Goal: Transaction & Acquisition: Purchase product/service

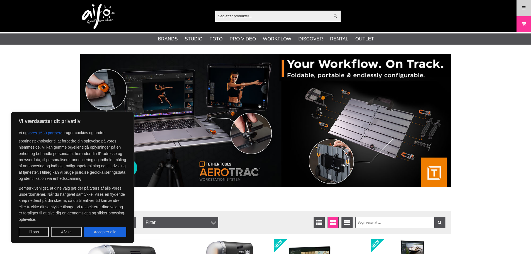
click at [521, 9] on icon at bounding box center [523, 8] width 5 height 6
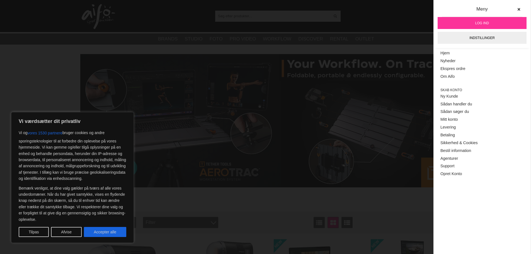
click at [487, 21] on span "Log ind" at bounding box center [482, 23] width 14 height 5
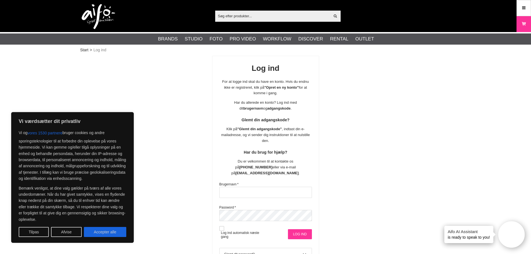
type input "msa@goecker.dk"
click at [303, 229] on input "Log ind" at bounding box center [300, 234] width 24 height 10
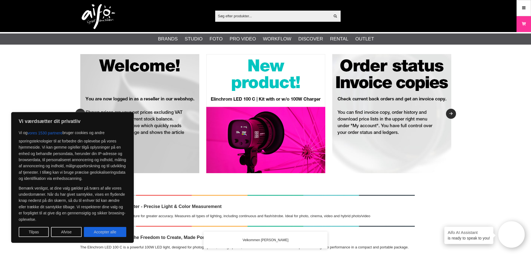
click at [113, 232] on button "Accepter alle" at bounding box center [105, 232] width 42 height 10
checkbox input "true"
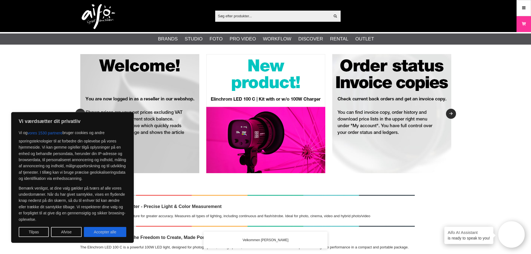
checkbox input "true"
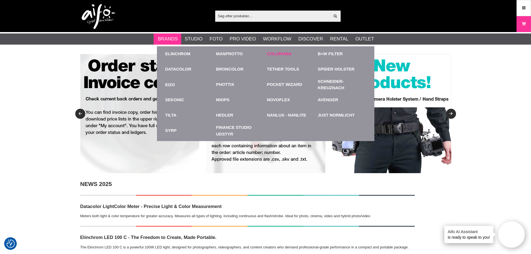
click at [275, 54] on link "Colorama" at bounding box center [279, 54] width 25 height 6
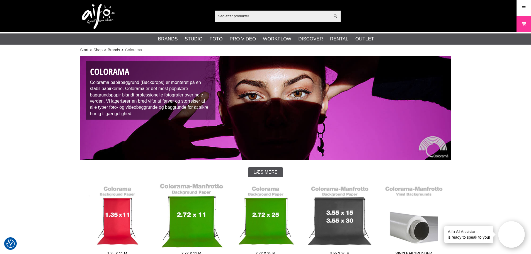
click at [203, 217] on link "2.72 x 11 m" at bounding box center [191, 220] width 74 height 75
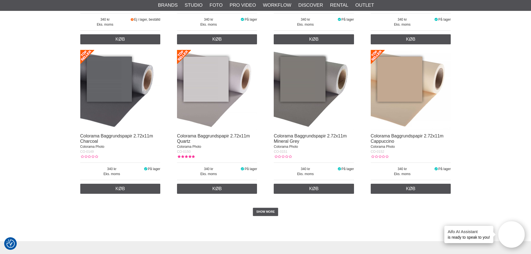
scroll to position [1087, 0]
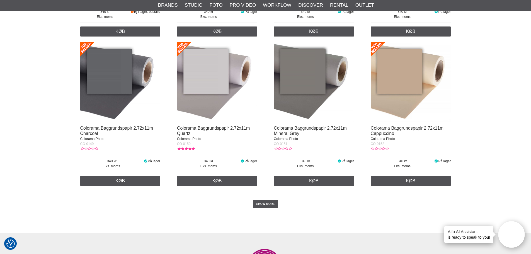
click at [264, 199] on div "SHOW MORE" at bounding box center [265, 204] width 371 height 31
click at [264, 206] on link "SHOW MORE" at bounding box center [265, 204] width 25 height 8
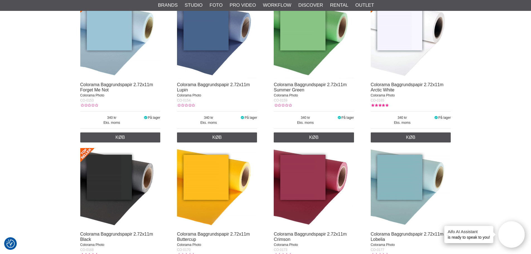
scroll to position [1282, 0]
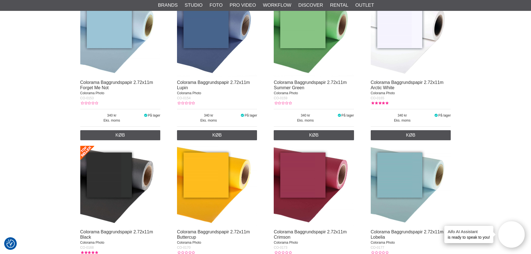
click at [397, 62] on img at bounding box center [411, 36] width 80 height 80
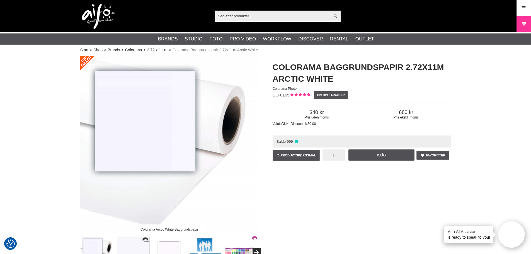
click at [334, 158] on input "1" at bounding box center [333, 154] width 22 height 11
type input "50"
click at [379, 155] on link "Køb" at bounding box center [381, 154] width 66 height 11
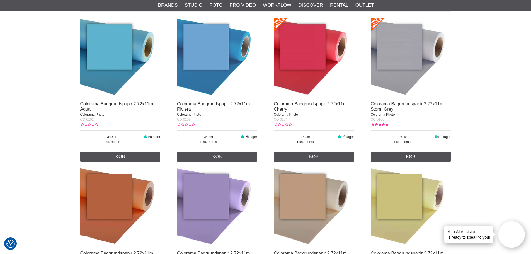
scroll to position [195, 0]
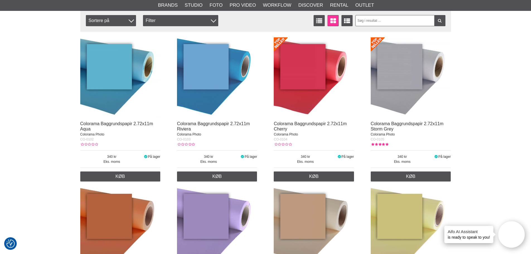
click at [319, 105] on img at bounding box center [314, 77] width 80 height 80
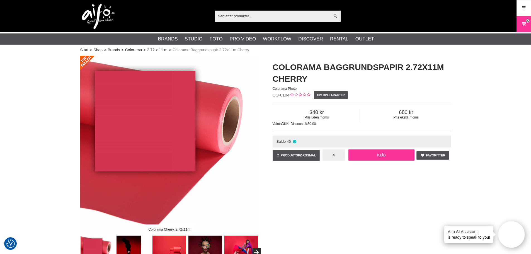
type input "4"
click at [381, 157] on link "Køb" at bounding box center [381, 154] width 66 height 11
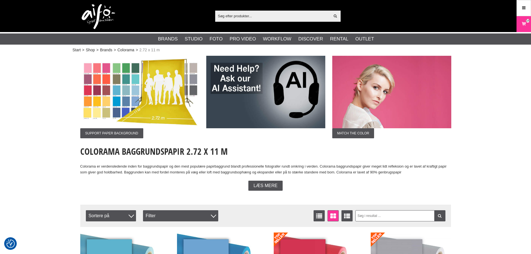
scroll to position [195, 0]
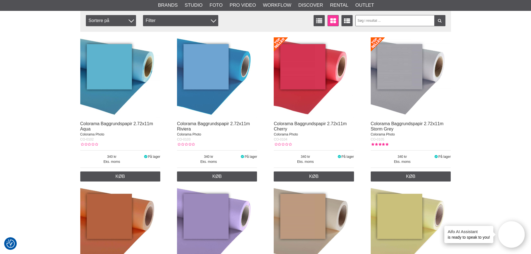
click at [385, 101] on img at bounding box center [411, 77] width 80 height 80
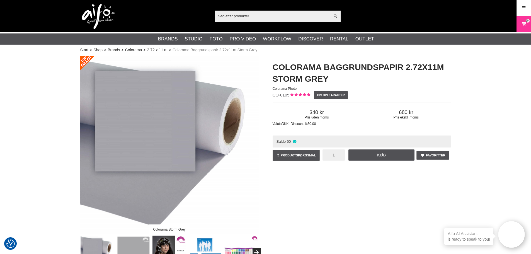
click at [333, 155] on input "1" at bounding box center [333, 154] width 22 height 11
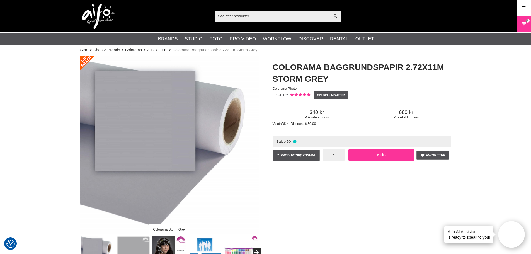
type input "4"
click at [377, 157] on link "Køb" at bounding box center [381, 154] width 66 height 11
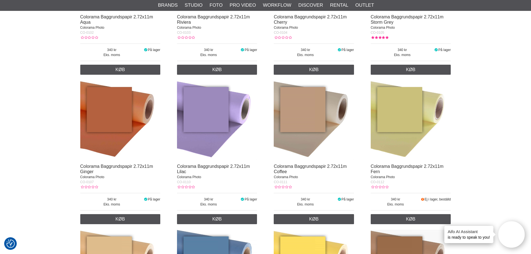
scroll to position [307, 0]
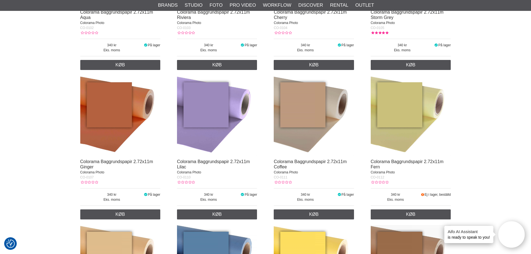
click at [394, 129] on img at bounding box center [411, 116] width 80 height 80
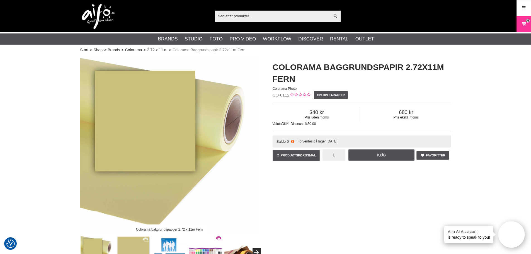
click at [338, 155] on input "1" at bounding box center [333, 154] width 22 height 11
type input "3"
click at [380, 155] on link "Køb" at bounding box center [381, 154] width 66 height 11
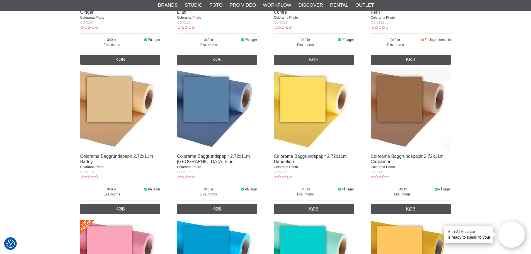
scroll to position [474, 0]
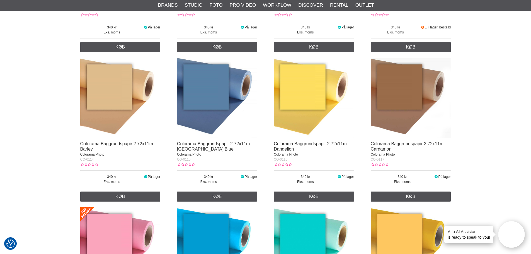
click at [105, 109] on img at bounding box center [120, 98] width 80 height 80
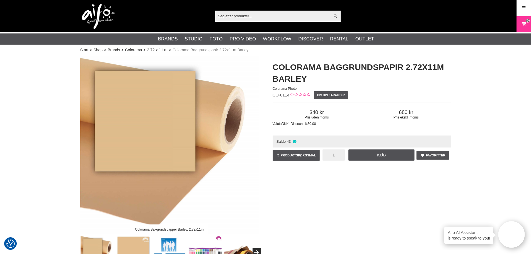
click at [337, 155] on input "1" at bounding box center [333, 154] width 22 height 11
type input "3"
click at [380, 156] on link "Køb" at bounding box center [381, 154] width 66 height 11
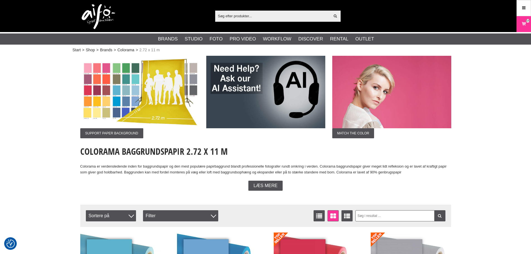
scroll to position [474, 0]
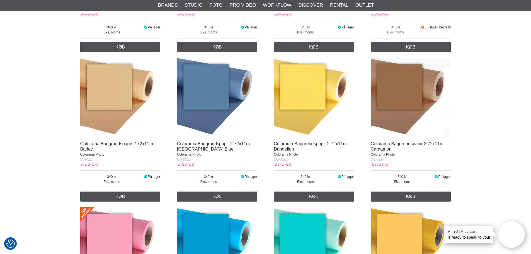
click at [309, 113] on img at bounding box center [314, 98] width 80 height 80
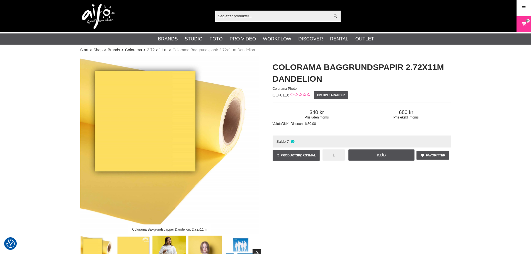
click at [330, 154] on input "1" at bounding box center [333, 154] width 22 height 11
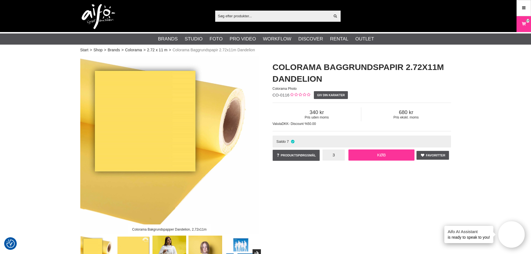
type input "3"
click at [370, 157] on link "Køb" at bounding box center [381, 154] width 66 height 11
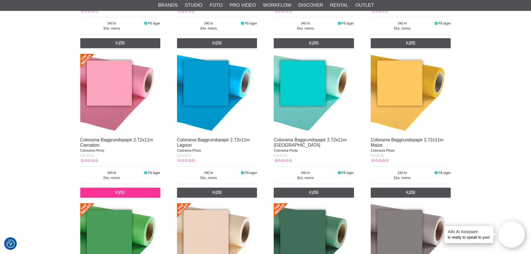
scroll to position [641, 0]
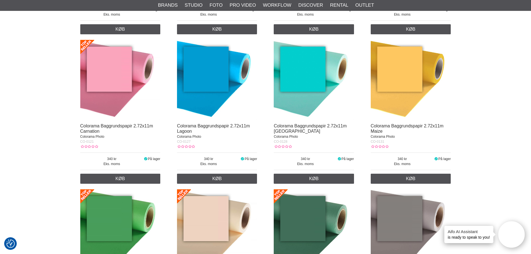
click at [112, 95] on img at bounding box center [120, 80] width 80 height 80
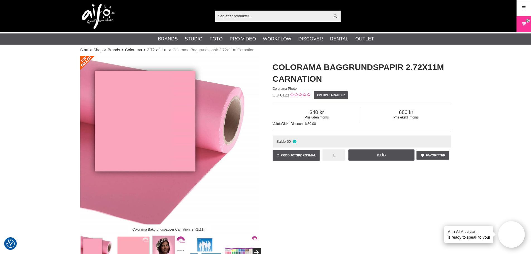
click at [335, 155] on input "1" at bounding box center [333, 154] width 22 height 11
type input "6"
click at [373, 156] on link "Køb" at bounding box center [381, 154] width 66 height 11
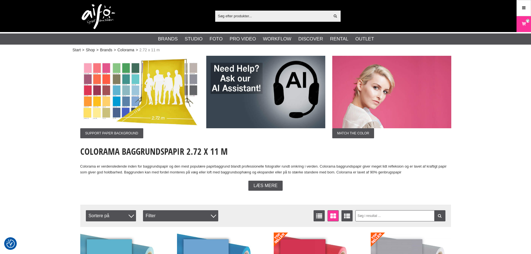
scroll to position [641, 0]
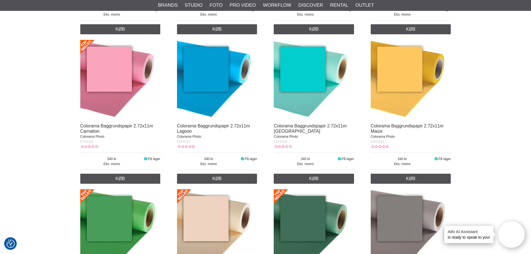
click at [205, 89] on img at bounding box center [217, 80] width 80 height 80
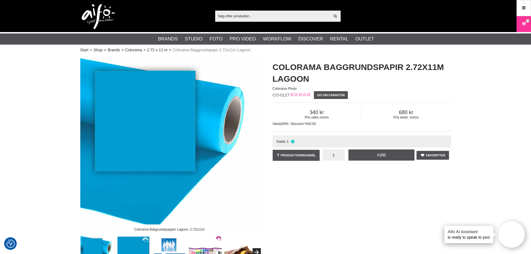
click at [334, 157] on input "1" at bounding box center [333, 154] width 22 height 11
type input "3"
click at [389, 155] on link "Køb" at bounding box center [381, 154] width 66 height 11
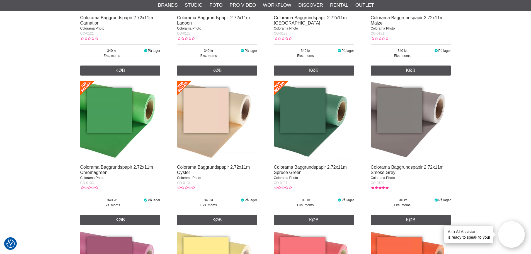
scroll to position [753, 0]
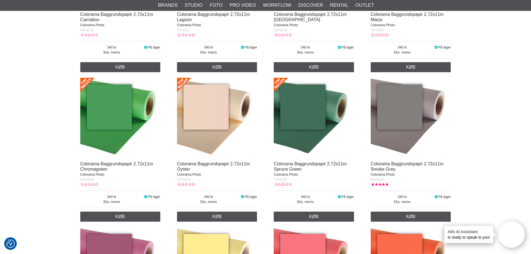
click at [108, 120] on img at bounding box center [120, 118] width 80 height 80
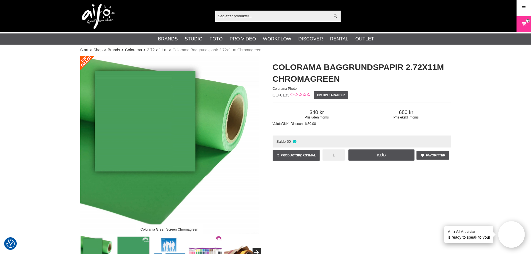
click at [332, 157] on input "1" at bounding box center [333, 154] width 22 height 11
type input "4"
click at [372, 158] on link "Køb" at bounding box center [381, 154] width 66 height 11
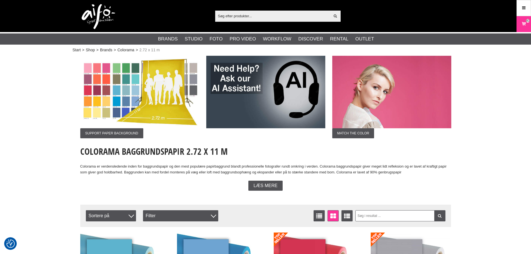
scroll to position [753, 0]
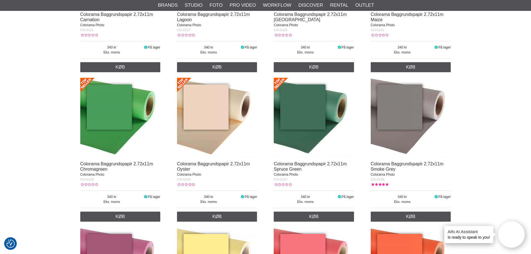
click at [204, 120] on img at bounding box center [217, 118] width 80 height 80
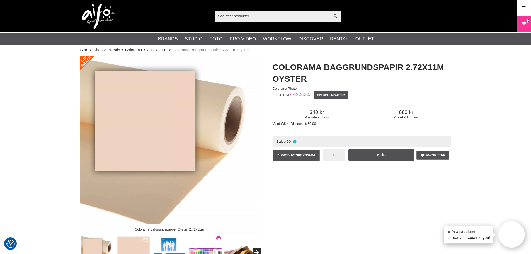
click at [334, 156] on input "1" at bounding box center [333, 154] width 22 height 11
type input "3"
click at [380, 156] on link "Køb" at bounding box center [381, 154] width 66 height 11
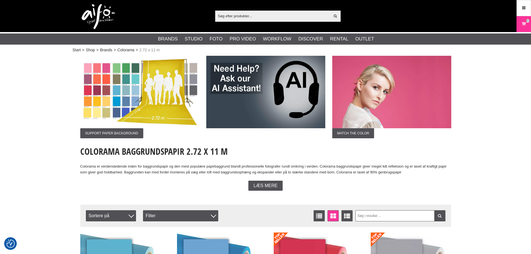
scroll to position [753, 0]
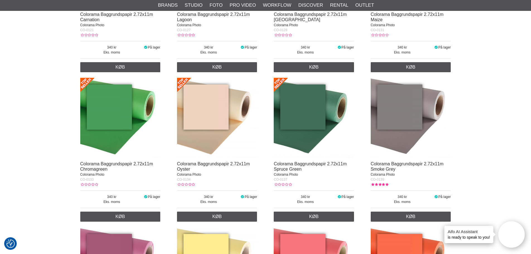
click at [303, 128] on img at bounding box center [314, 118] width 80 height 80
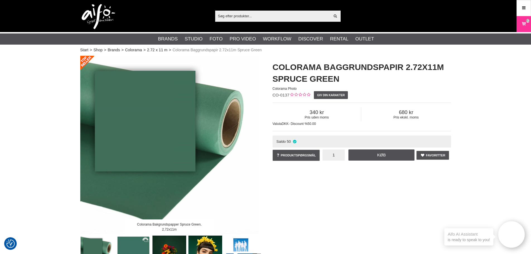
click at [335, 154] on input "1" at bounding box center [333, 154] width 22 height 11
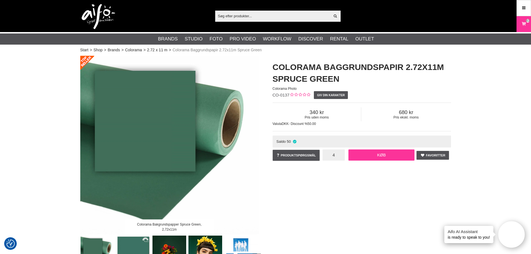
type input "4"
click at [364, 158] on link "Køb" at bounding box center [381, 154] width 66 height 11
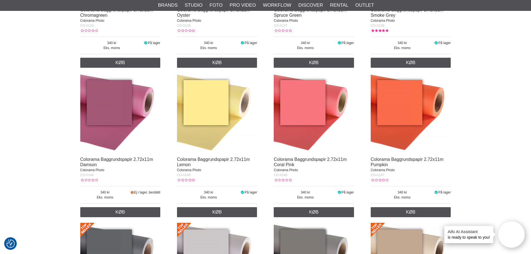
scroll to position [920, 0]
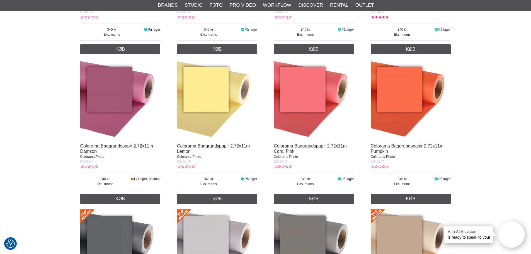
click at [198, 113] on img at bounding box center [217, 100] width 80 height 80
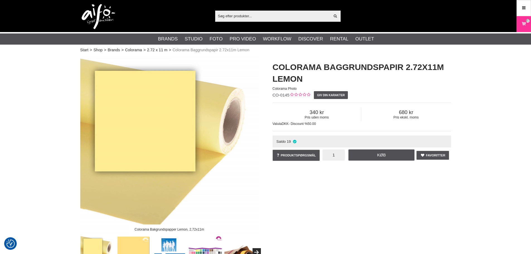
click at [330, 158] on input "1" at bounding box center [333, 154] width 22 height 11
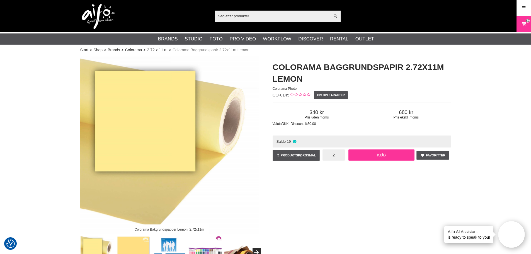
type input "2"
click at [365, 156] on link "Køb" at bounding box center [381, 154] width 66 height 11
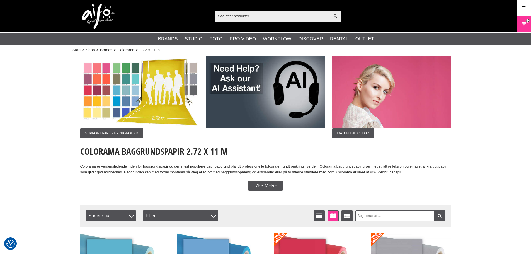
scroll to position [920, 0]
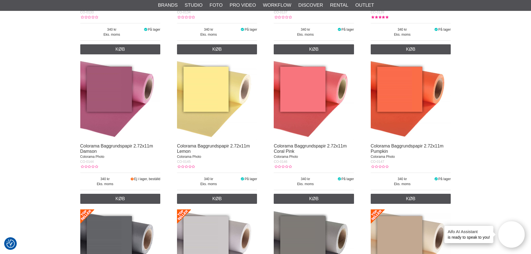
click at [297, 117] on img at bounding box center [314, 100] width 80 height 80
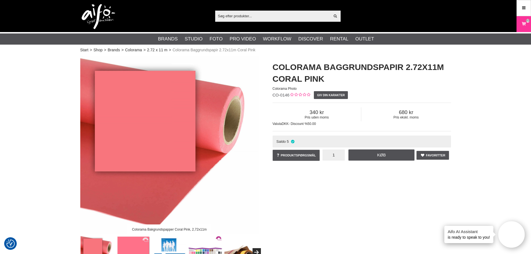
click at [336, 152] on input "1" at bounding box center [333, 154] width 22 height 11
type input "2"
click at [356, 156] on link "Køb" at bounding box center [381, 154] width 66 height 11
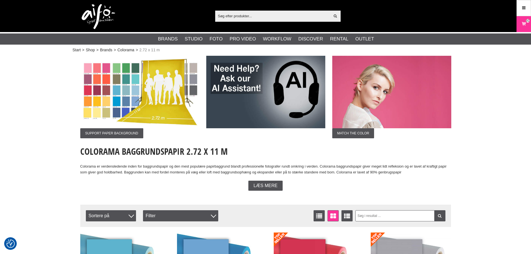
scroll to position [920, 0]
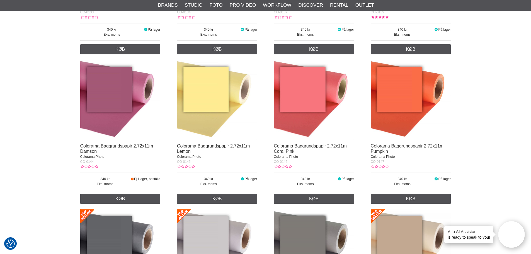
click at [393, 123] on img at bounding box center [411, 100] width 80 height 80
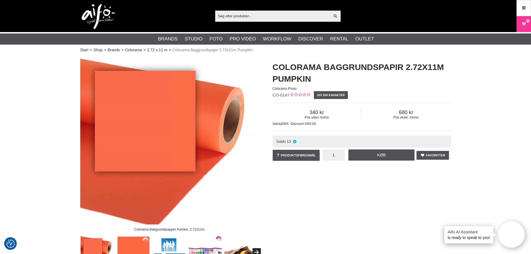
click at [337, 154] on input "1" at bounding box center [333, 154] width 22 height 11
type input "4"
click at [377, 156] on link "Køb" at bounding box center [381, 154] width 66 height 11
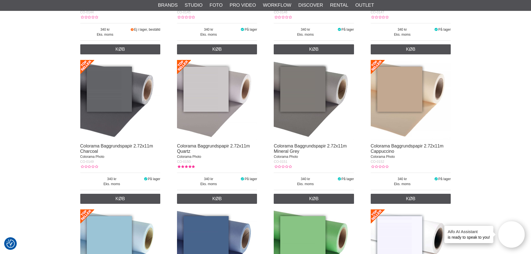
scroll to position [1087, 0]
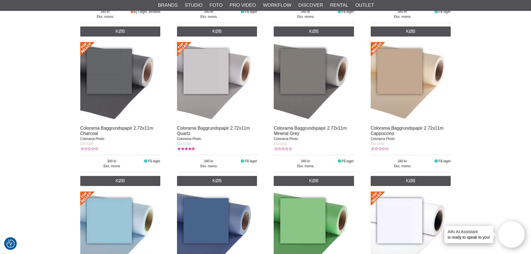
click at [108, 101] on img at bounding box center [120, 82] width 80 height 80
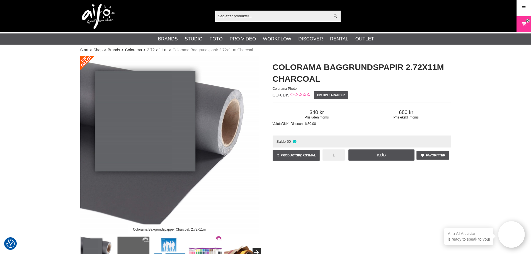
click at [336, 154] on input "1" at bounding box center [333, 154] width 22 height 11
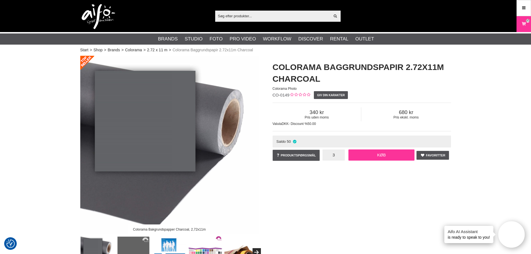
type input "3"
click at [365, 158] on link "Køb" at bounding box center [381, 154] width 66 height 11
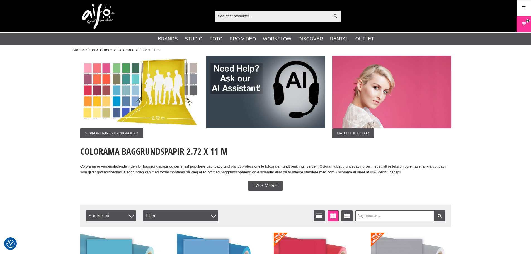
scroll to position [1087, 0]
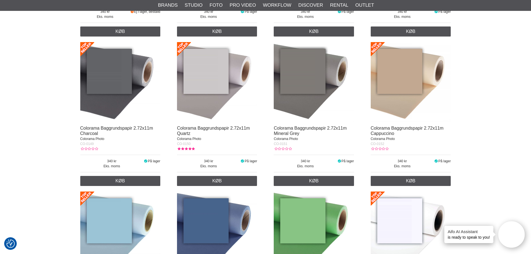
click at [212, 100] on img at bounding box center [217, 82] width 80 height 80
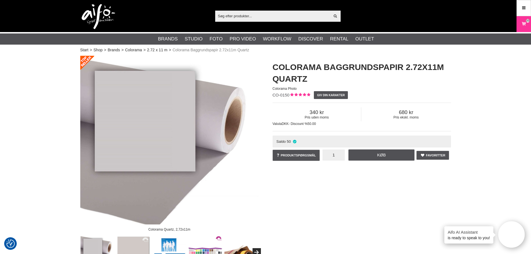
click at [331, 155] on input "1" at bounding box center [333, 154] width 22 height 11
type input "4"
click at [394, 158] on link "Køb" at bounding box center [381, 154] width 66 height 11
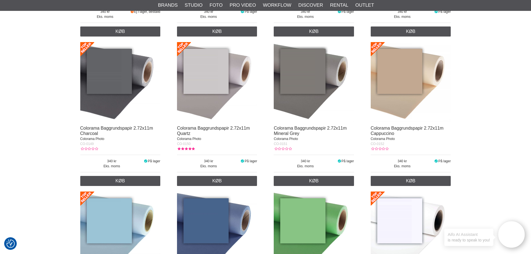
scroll to position [1087, 0]
click at [395, 105] on img at bounding box center [411, 82] width 80 height 80
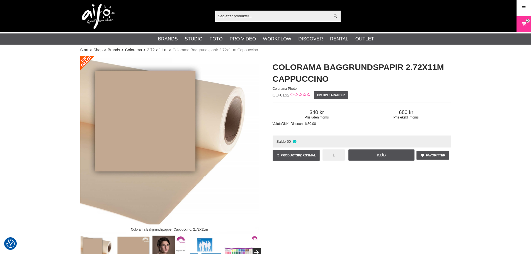
click at [339, 159] on input "1" at bounding box center [333, 154] width 22 height 11
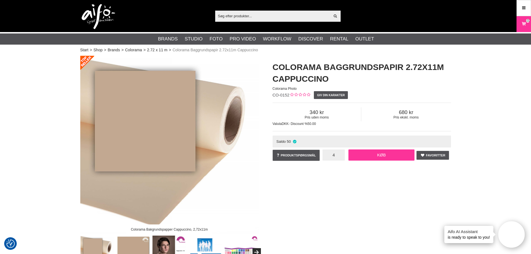
type input "4"
click at [381, 156] on link "Køb" at bounding box center [381, 154] width 66 height 11
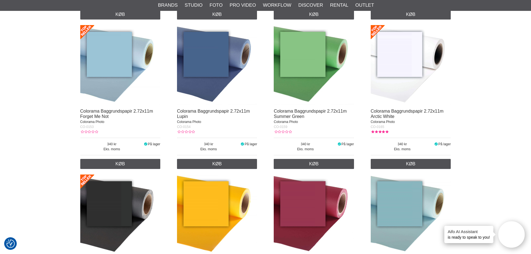
scroll to position [1254, 0]
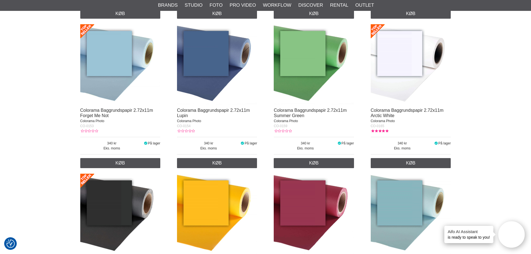
click at [99, 86] on img at bounding box center [120, 64] width 80 height 80
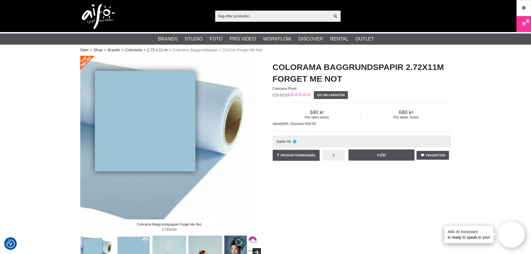
click at [336, 155] on input "1" at bounding box center [333, 154] width 22 height 11
type input "3"
click at [399, 155] on link "Køb" at bounding box center [381, 154] width 66 height 11
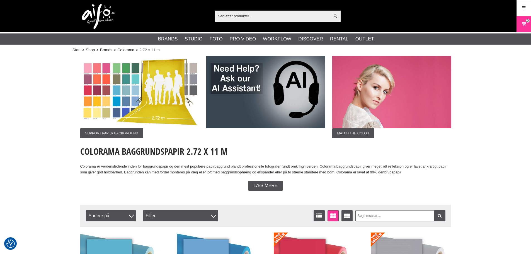
scroll to position [1254, 0]
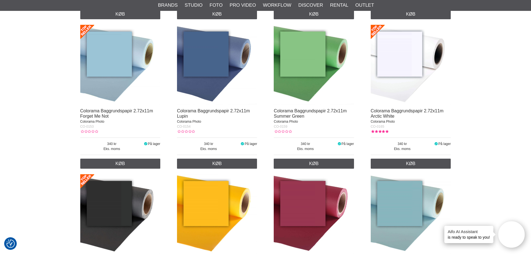
click at [195, 64] on img at bounding box center [217, 65] width 80 height 80
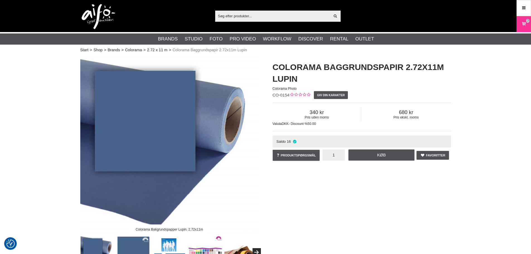
click at [331, 154] on input "1" at bounding box center [333, 154] width 22 height 11
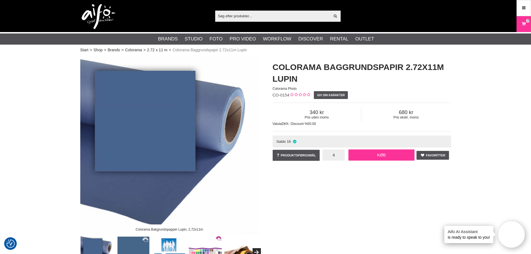
type input "4"
click at [375, 152] on link "Køb" at bounding box center [381, 154] width 66 height 11
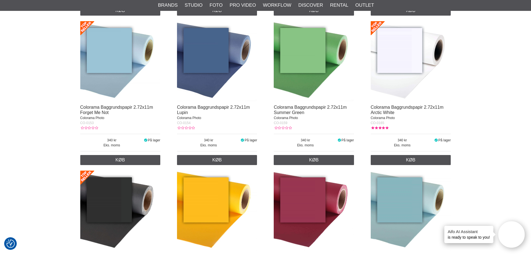
scroll to position [1253, 0]
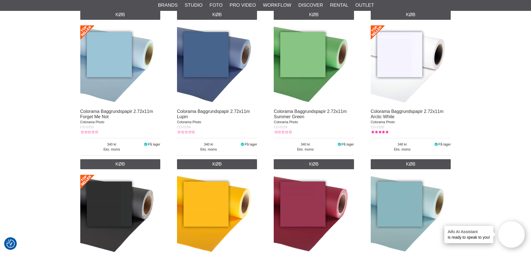
click at [286, 81] on img at bounding box center [314, 65] width 80 height 80
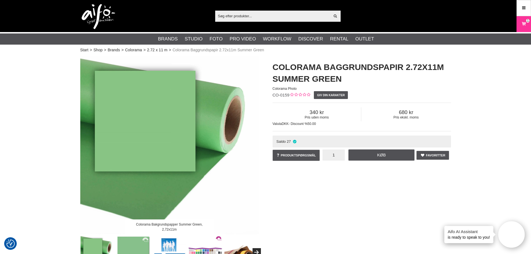
click at [341, 155] on input "1" at bounding box center [333, 154] width 22 height 11
type input "3"
click at [364, 156] on link "Køb" at bounding box center [381, 154] width 66 height 11
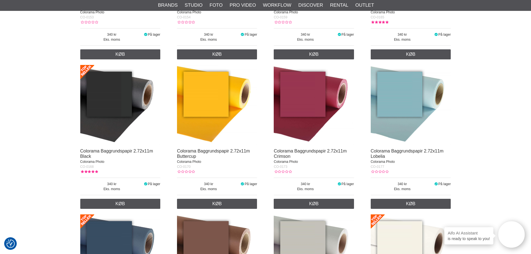
scroll to position [1364, 0]
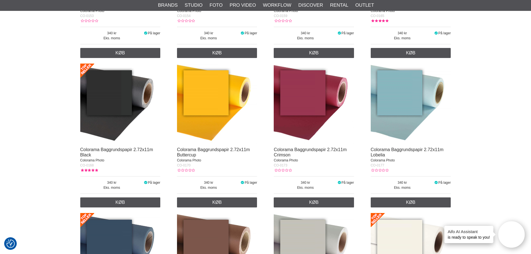
click at [91, 122] on img at bounding box center [120, 104] width 80 height 80
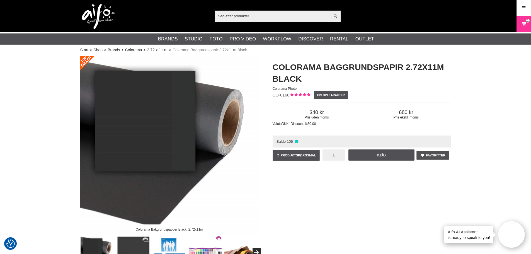
click at [334, 157] on input "1" at bounding box center [333, 154] width 22 height 11
type input "6"
click at [370, 154] on link "Køb" at bounding box center [381, 154] width 66 height 11
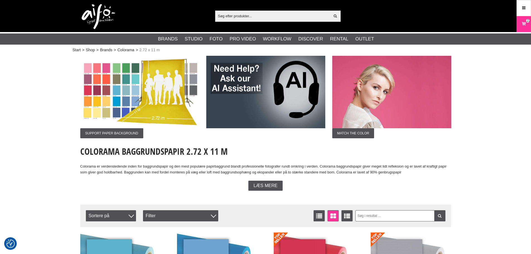
scroll to position [1364, 0]
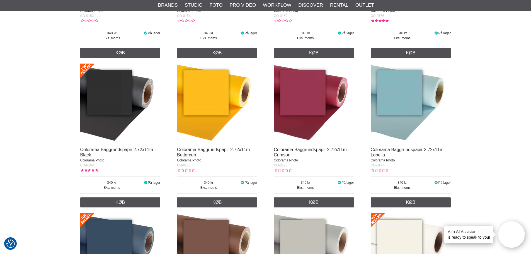
click at [221, 109] on img at bounding box center [217, 104] width 80 height 80
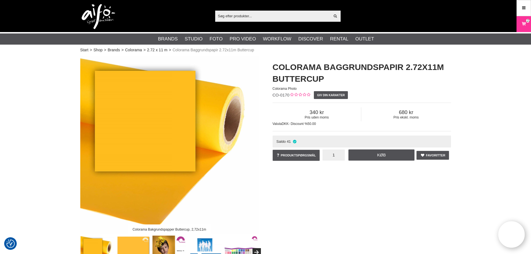
click input "1"
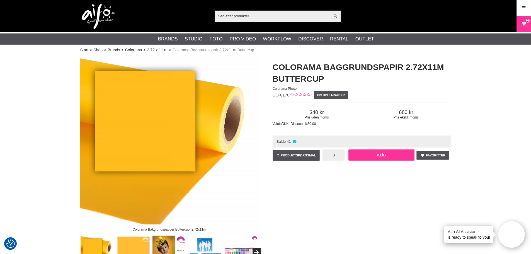
type input "3"
click link "Køb"
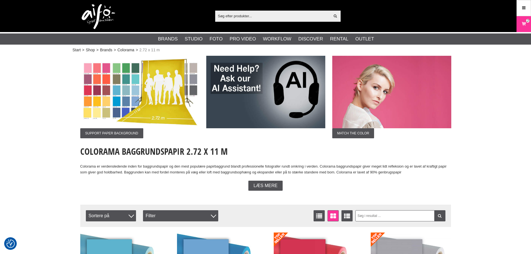
scroll to position [1364, 0]
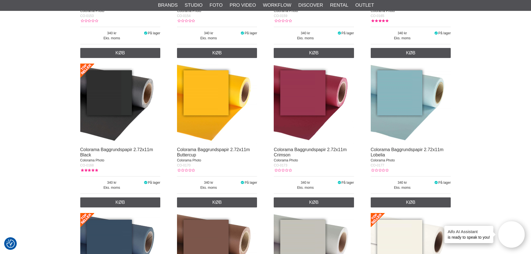
click at [293, 127] on img at bounding box center [314, 104] width 80 height 80
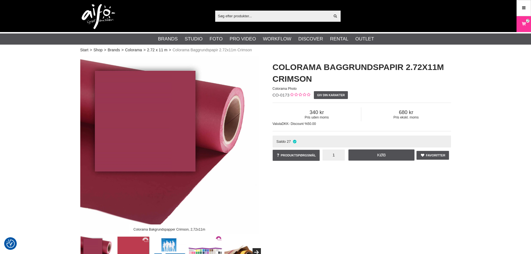
click at [336, 156] on input "1" at bounding box center [333, 154] width 22 height 11
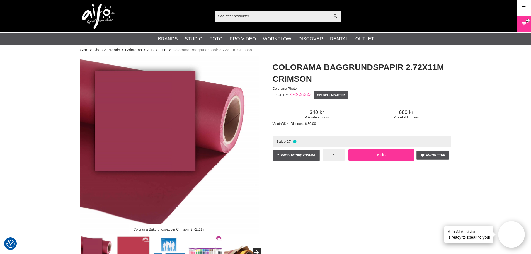
type input "4"
click at [367, 154] on link "Køb" at bounding box center [381, 154] width 66 height 11
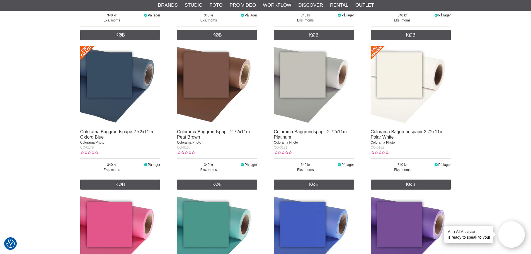
scroll to position [1559, 0]
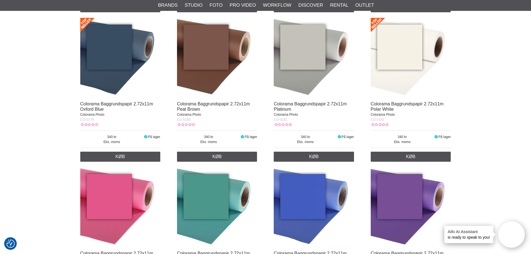
click at [393, 76] on img at bounding box center [411, 58] width 80 height 80
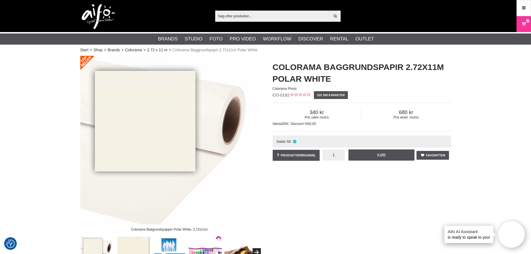
click at [335, 152] on input "1" at bounding box center [333, 154] width 22 height 11
type input "10"
click at [358, 154] on link "Køb" at bounding box center [381, 154] width 66 height 11
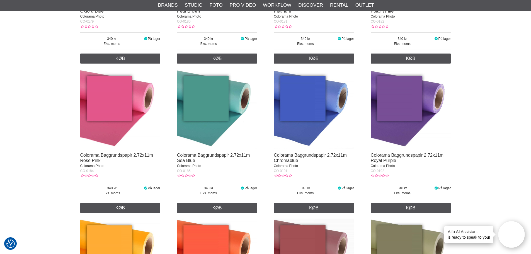
scroll to position [1671, 0]
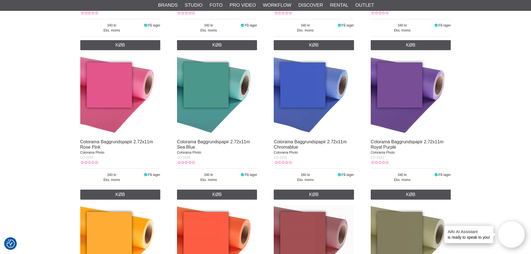
click at [302, 119] on img at bounding box center [314, 96] width 80 height 80
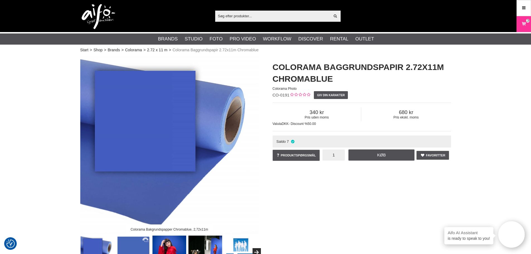
click at [327, 155] on input "1" at bounding box center [333, 154] width 22 height 11
type input "4"
click at [366, 153] on link "Køb" at bounding box center [381, 154] width 66 height 11
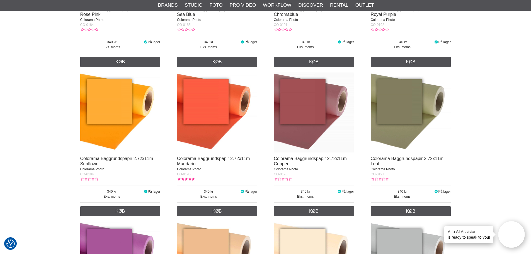
scroll to position [1810, 0]
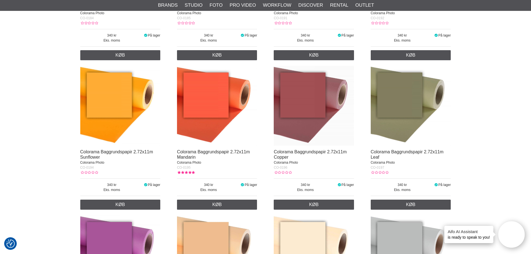
click at [214, 119] on img at bounding box center [217, 106] width 80 height 80
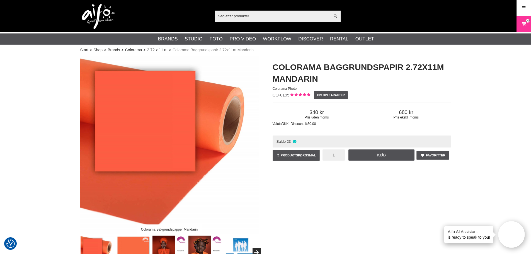
click at [336, 156] on input "1" at bounding box center [333, 154] width 22 height 11
type input "2"
click at [368, 157] on link "Køb" at bounding box center [381, 154] width 66 height 11
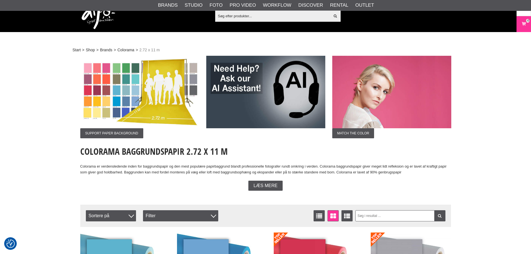
scroll to position [1810, 0]
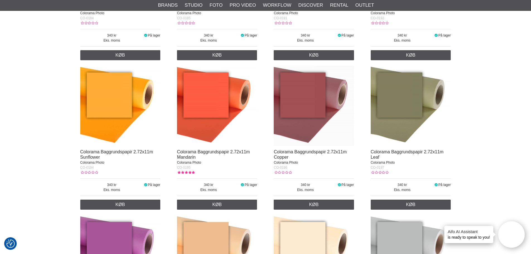
click at [305, 120] on img at bounding box center [314, 106] width 80 height 80
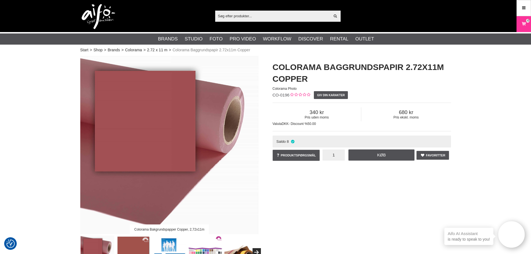
click at [338, 157] on input "1" at bounding box center [333, 154] width 22 height 11
type input "3"
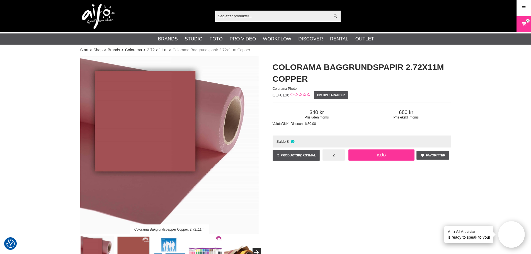
type input "2"
click at [385, 154] on link "Køb" at bounding box center [381, 154] width 66 height 11
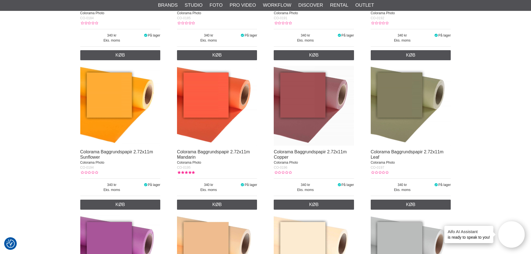
scroll to position [1838, 0]
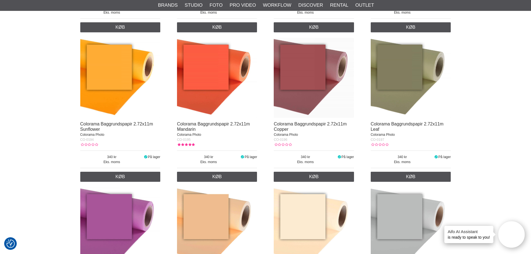
click at [412, 94] on img at bounding box center [411, 78] width 80 height 80
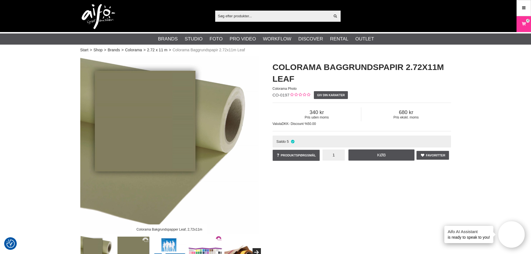
click at [336, 153] on input "1" at bounding box center [333, 154] width 22 height 11
type input "4"
click at [365, 157] on link "Køb" at bounding box center [381, 154] width 66 height 11
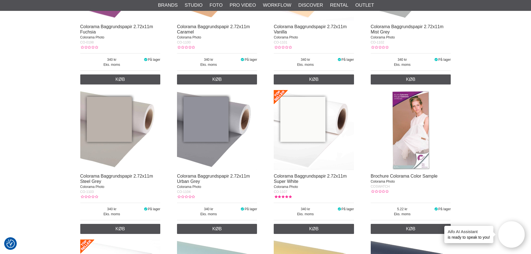
scroll to position [2089, 0]
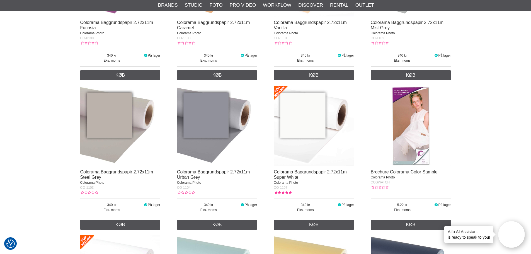
click at [105, 137] on img at bounding box center [120, 126] width 80 height 80
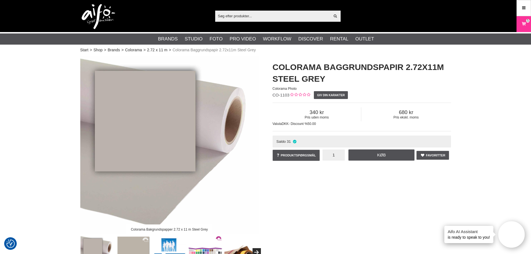
click at [338, 154] on input "1" at bounding box center [333, 154] width 22 height 11
type input "4"
click at [365, 152] on link "Køb" at bounding box center [381, 154] width 66 height 11
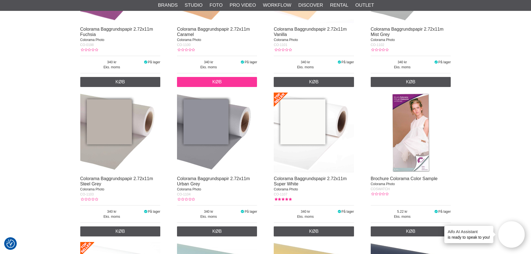
scroll to position [2033, 0]
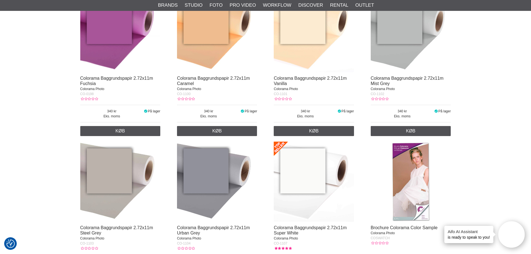
click at [397, 43] on img at bounding box center [411, 32] width 80 height 80
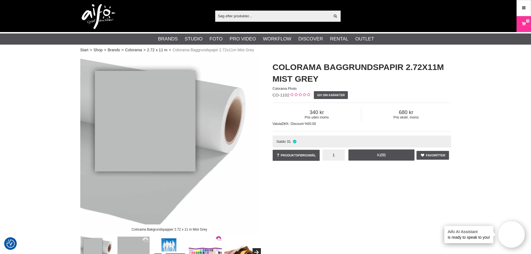
click at [334, 154] on input "1" at bounding box center [333, 154] width 22 height 11
type input "6"
click at [383, 157] on link "Køb" at bounding box center [381, 154] width 66 height 11
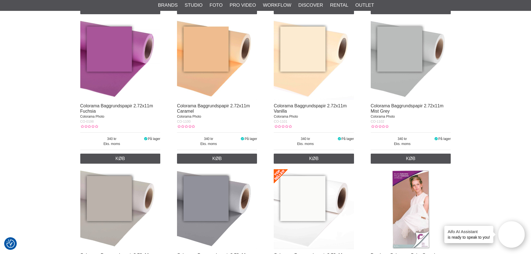
scroll to position [2005, 0]
click at [295, 71] on img at bounding box center [314, 60] width 80 height 80
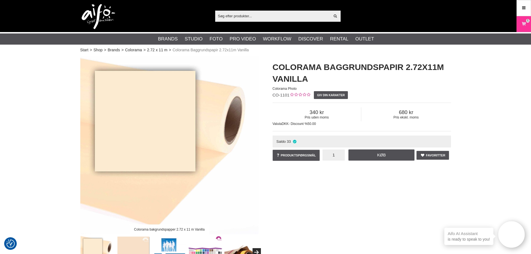
click at [335, 157] on input "1" at bounding box center [333, 154] width 22 height 11
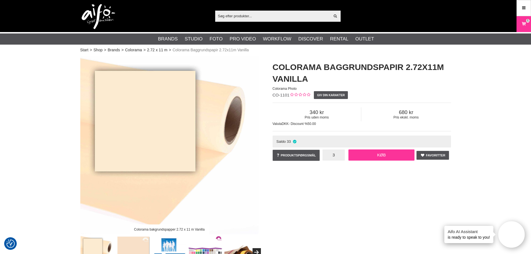
type input "3"
click at [361, 154] on link "Køb" at bounding box center [381, 154] width 66 height 11
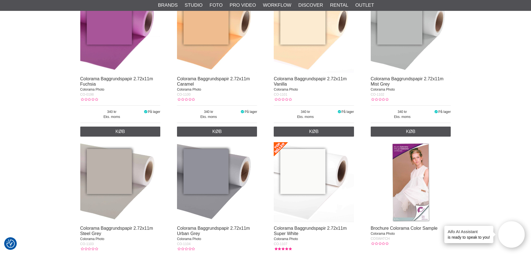
scroll to position [2061, 0]
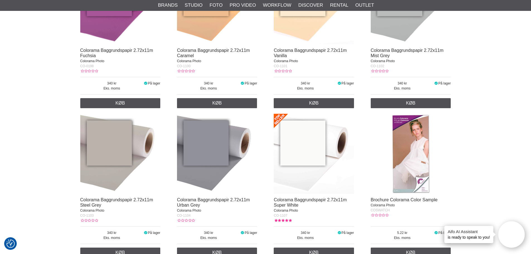
click at [290, 156] on img at bounding box center [314, 154] width 80 height 80
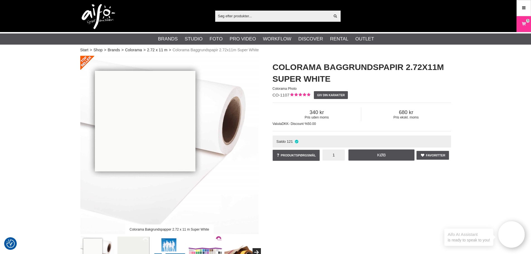
click at [334, 154] on input "1" at bounding box center [333, 154] width 22 height 11
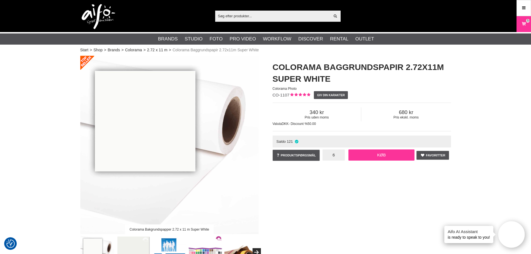
type input "6"
click at [368, 157] on link "Køb" at bounding box center [381, 154] width 66 height 11
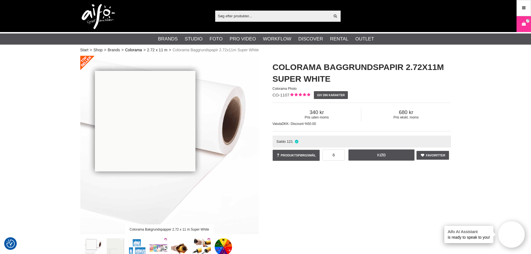
click at [139, 50] on link "Colorama" at bounding box center [133, 50] width 17 height 6
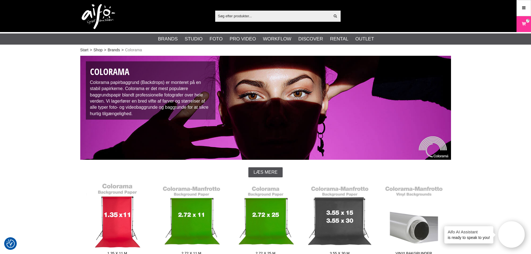
click at [121, 210] on link "1.35 x 11 m" at bounding box center [117, 220] width 74 height 75
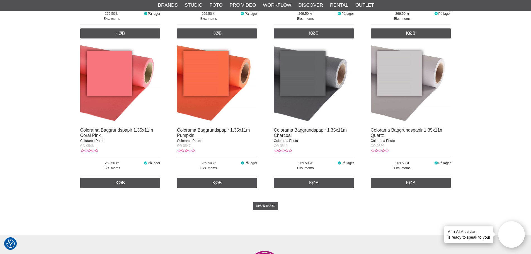
scroll to position [1171, 0]
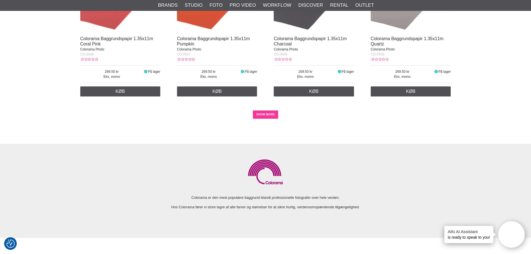
click at [265, 116] on link "SHOW MORE" at bounding box center [265, 114] width 25 height 8
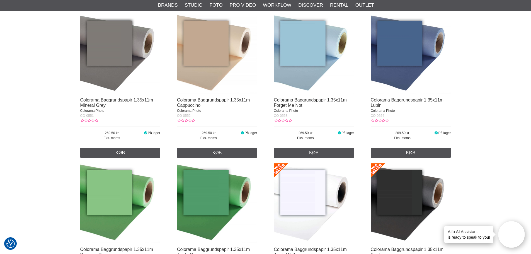
scroll to position [1338, 0]
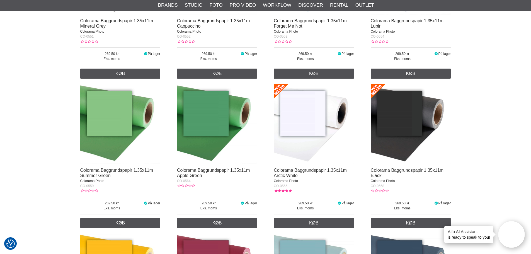
click at [308, 130] on img at bounding box center [314, 124] width 80 height 80
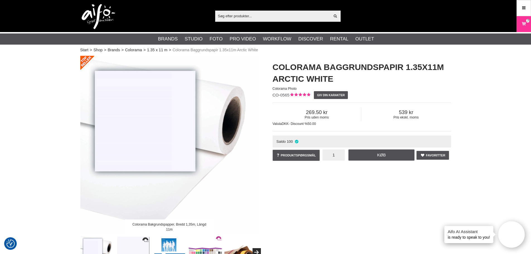
click at [331, 157] on input "1" at bounding box center [333, 154] width 22 height 11
type input "12"
click at [373, 155] on link "Køb" at bounding box center [381, 154] width 66 height 11
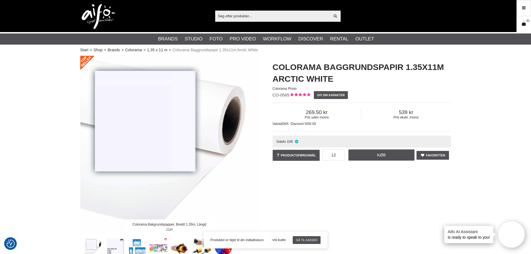
click at [522, 25] on icon at bounding box center [524, 24] width 6 height 6
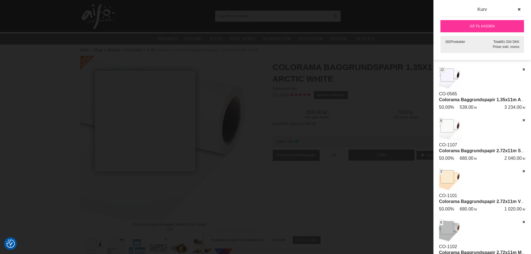
click at [455, 25] on link "Gå til kassen" at bounding box center [482, 26] width 84 height 12
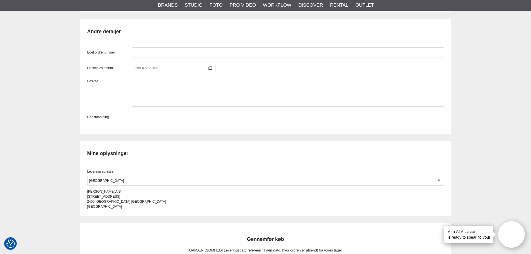
scroll to position [892, 0]
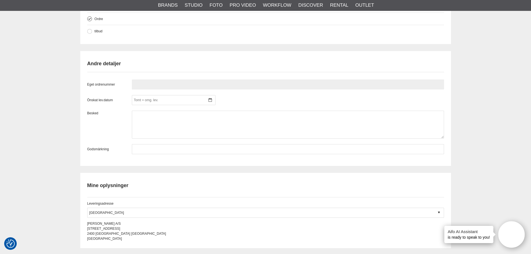
click at [156, 83] on input "text" at bounding box center [288, 84] width 312 height 10
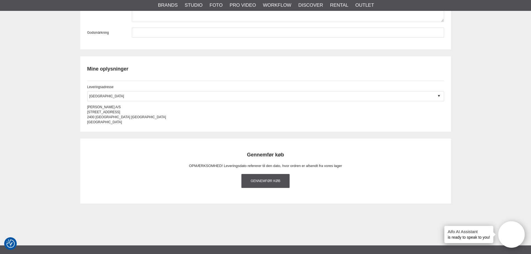
scroll to position [1003, 0]
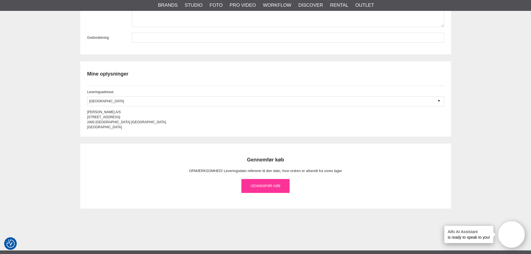
type input "119025"
click at [255, 185] on link "Gennemfør køb" at bounding box center [265, 186] width 48 height 14
